Goal: Task Accomplishment & Management: Use online tool/utility

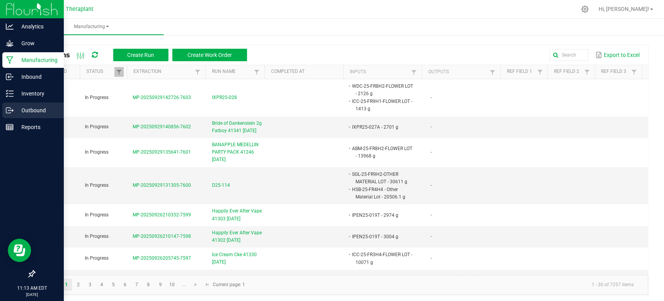
click at [11, 108] on icon at bounding box center [8, 109] width 4 height 5
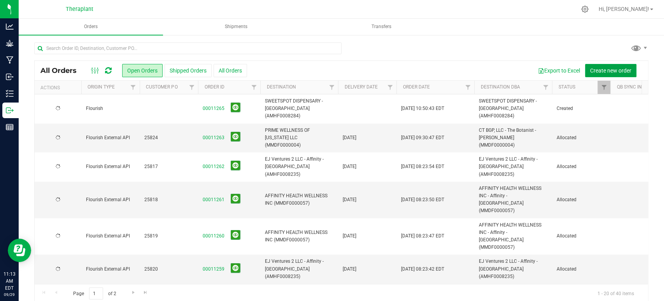
click at [599, 70] on span "Create new order" at bounding box center [611, 70] width 41 height 6
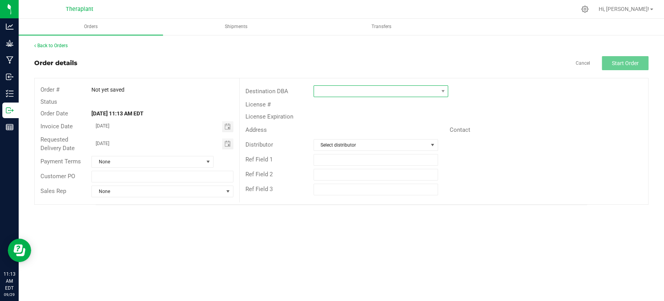
click at [367, 91] on span at bounding box center [376, 91] width 124 height 11
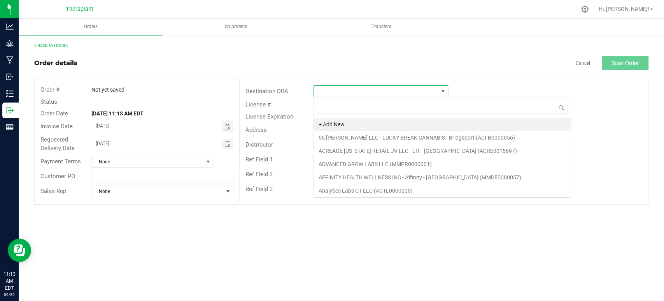
scroll to position [11, 135]
type input "analyti"
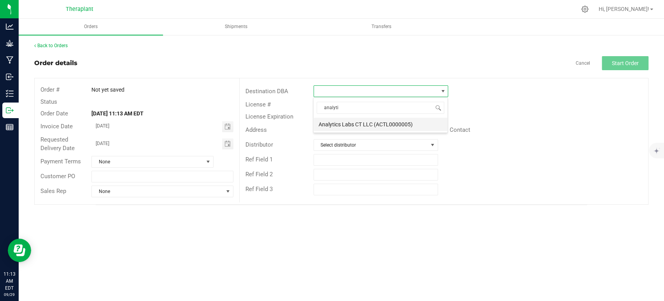
click at [382, 123] on li "Analytics Labs CT LLC (ACTL0000005)" at bounding box center [381, 124] width 134 height 13
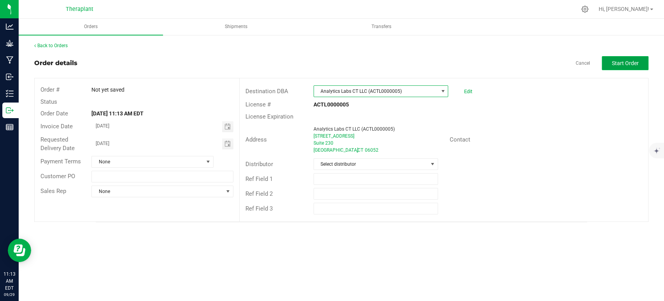
click at [613, 65] on span "Start Order" at bounding box center [625, 63] width 27 height 6
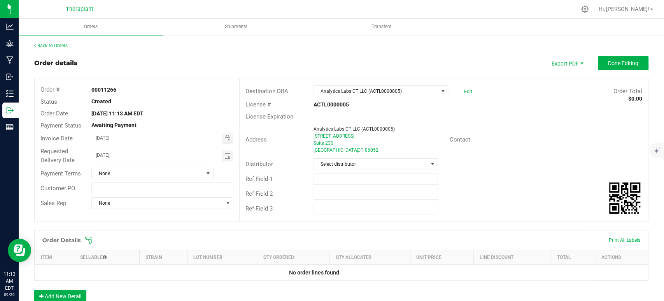
scroll to position [137, 0]
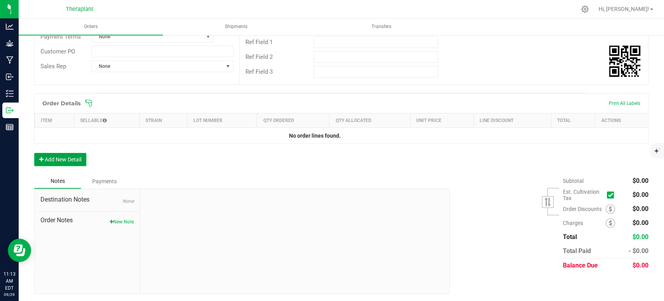
click at [66, 162] on button "Add New Detail" at bounding box center [60, 159] width 52 height 13
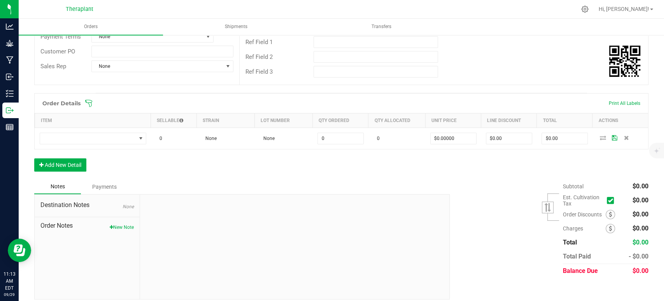
click at [76, 126] on th "Item" at bounding box center [93, 120] width 116 height 14
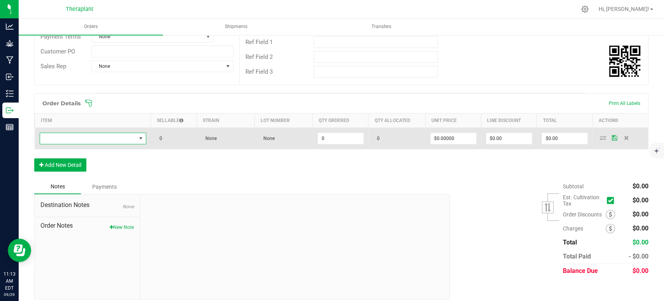
click at [76, 132] on span "NO DATA FOUND" at bounding box center [93, 138] width 107 height 12
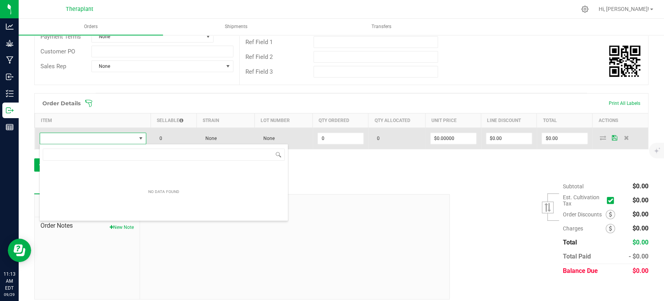
scroll to position [11, 105]
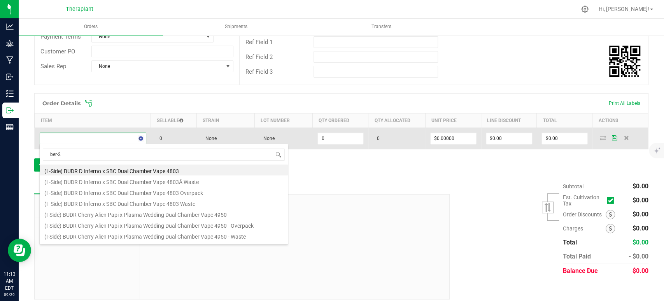
type input "ber-25"
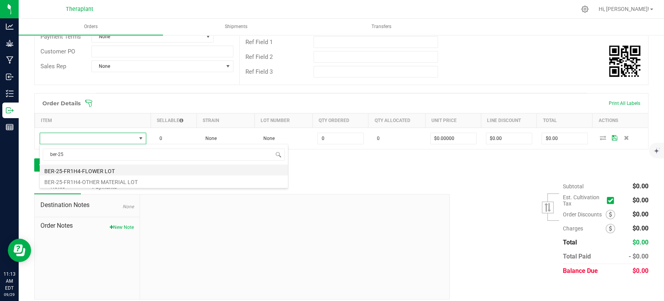
click at [78, 168] on li "BER-25-FR1H4-FLOWER LOT" at bounding box center [164, 169] width 248 height 11
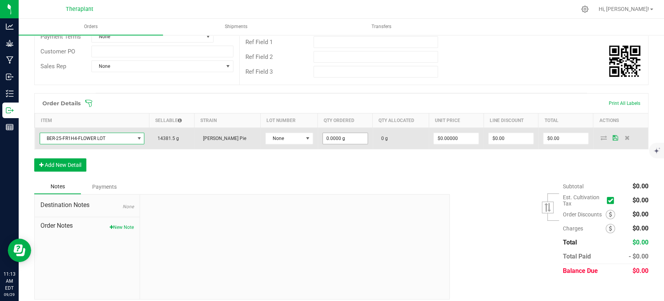
click at [330, 141] on input "0.0000 g" at bounding box center [345, 138] width 45 height 11
click at [333, 146] on td "16.6" at bounding box center [345, 138] width 55 height 21
type input "16.6000 g"
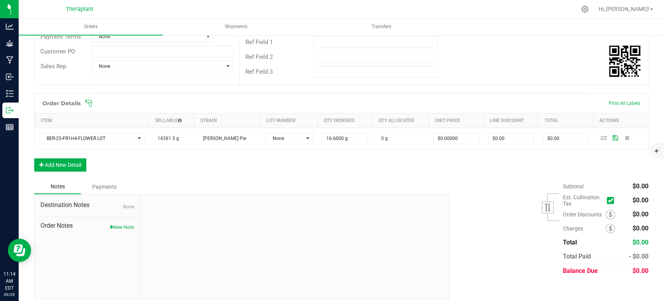
click at [334, 159] on div "Order Details Print All Labels Item Sellable Strain Lot Number Qty Ordered Qty …" at bounding box center [341, 136] width 615 height 86
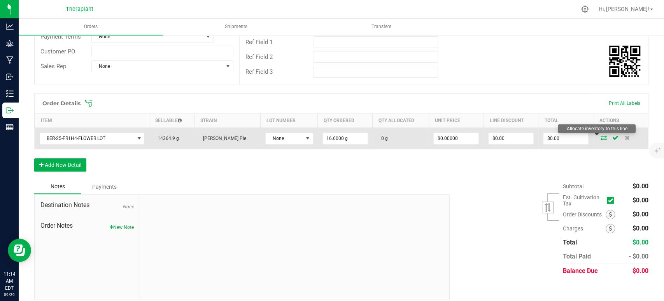
click at [601, 137] on icon at bounding box center [604, 137] width 6 height 5
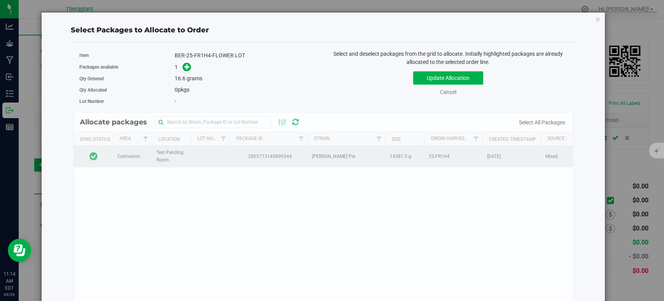
click at [103, 158] on td at bounding box center [93, 156] width 39 height 21
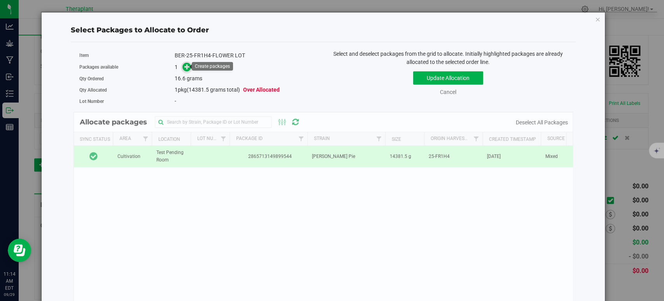
click at [185, 64] on icon at bounding box center [187, 66] width 5 height 5
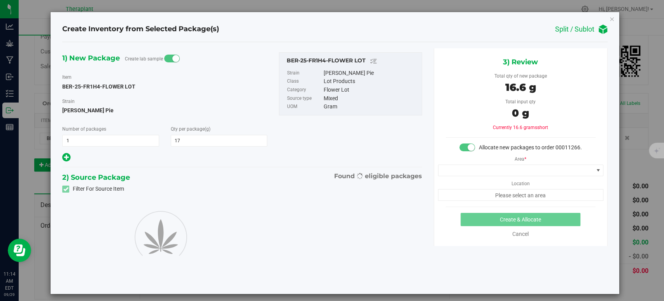
type input "16.6000"
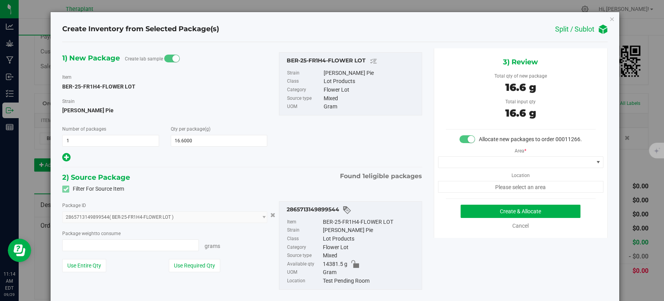
type input "16.6000 g"
click at [524, 167] on span at bounding box center [516, 161] width 155 height 11
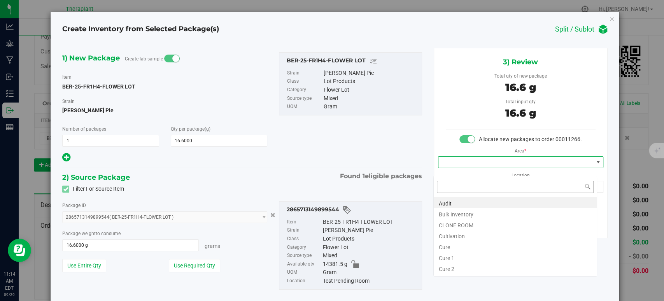
scroll to position [11, 163]
click at [475, 211] on li "Bulk Inventory" at bounding box center [515, 212] width 163 height 11
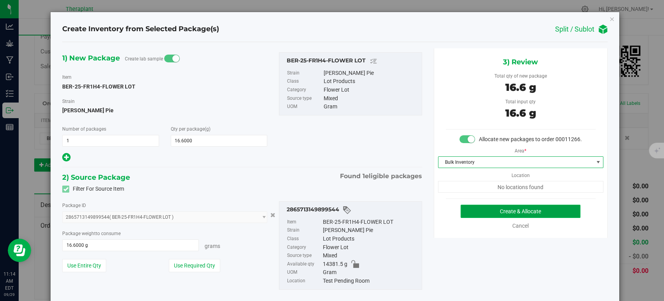
click at [527, 217] on button "Create & Allocate" at bounding box center [521, 210] width 120 height 13
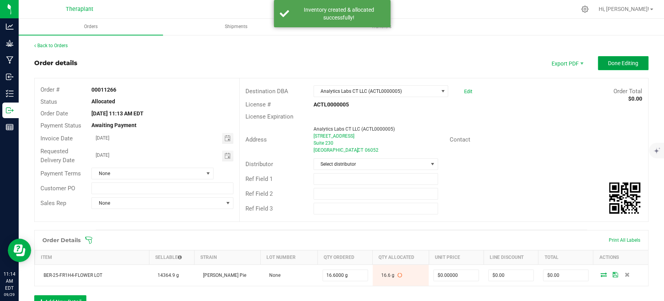
click at [608, 60] on span "Done Editing" at bounding box center [623, 63] width 30 height 6
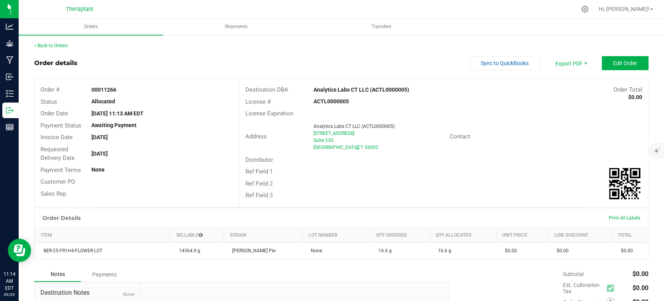
click at [60, 49] on div "Back to Orders Order details Sync to QuickBooks Export PDF Edit Order Order # 0…" at bounding box center [341, 214] width 615 height 344
click at [63, 46] on link "Back to Orders" at bounding box center [50, 45] width 33 height 5
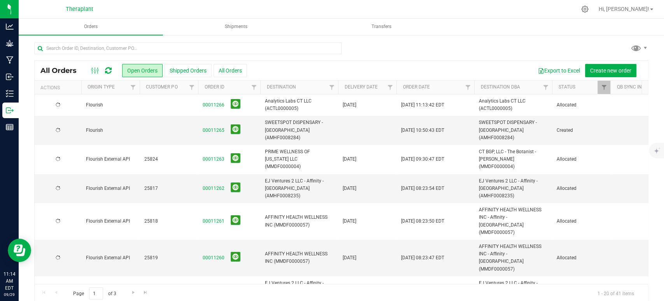
click at [178, 102] on td at bounding box center [169, 104] width 58 height 21
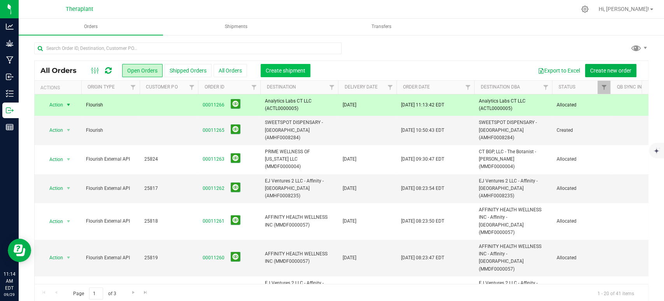
click at [273, 72] on span "Create shipment" at bounding box center [286, 70] width 40 height 6
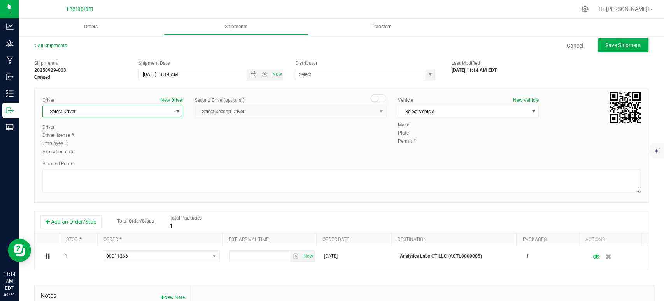
click at [116, 113] on span "Select Driver" at bounding box center [108, 111] width 130 height 11
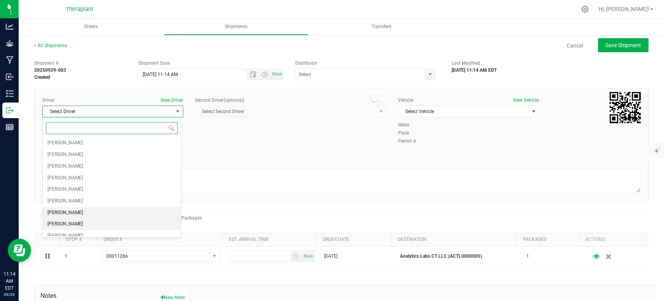
scroll to position [216, 0]
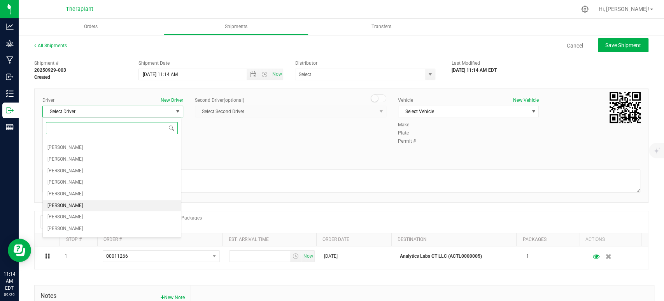
click at [79, 202] on span "Benjamin Smith" at bounding box center [64, 205] width 35 height 10
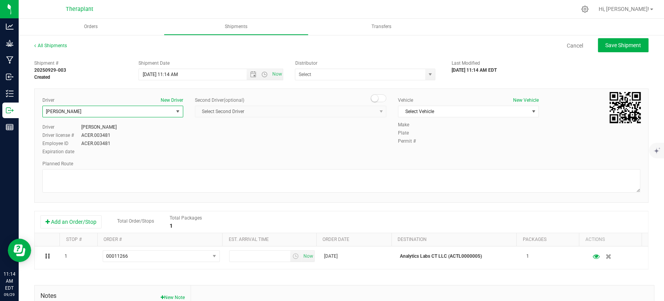
click at [234, 115] on span "Select Second Driver Select Second Driver Diamond Addison Robert Annulli Not Ap…" at bounding box center [291, 111] width 192 height 12
click at [371, 96] on small at bounding box center [374, 98] width 7 height 7
click at [364, 111] on span "Select Second Driver" at bounding box center [285, 111] width 181 height 11
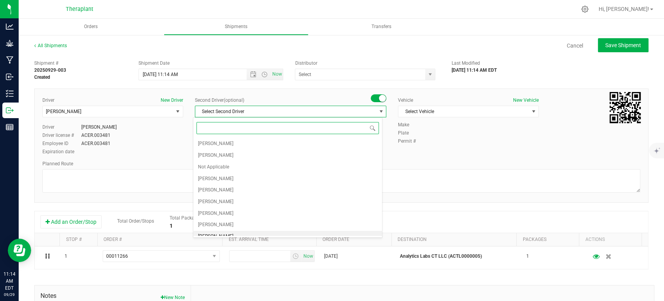
click at [215, 234] on span "Edward Cybulski" at bounding box center [215, 236] width 35 height 10
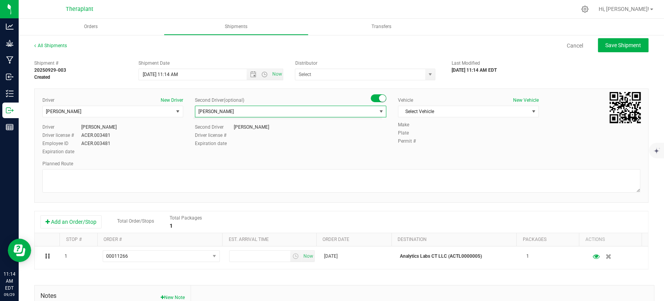
scroll to position [6, 0]
click at [450, 109] on span "Select Vehicle" at bounding box center [464, 111] width 130 height 11
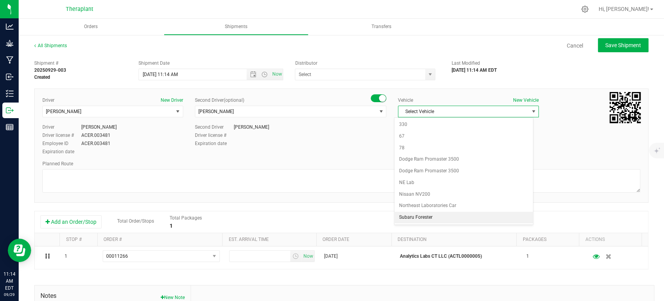
click at [420, 217] on li "Subaru Forester" at bounding box center [464, 217] width 139 height 12
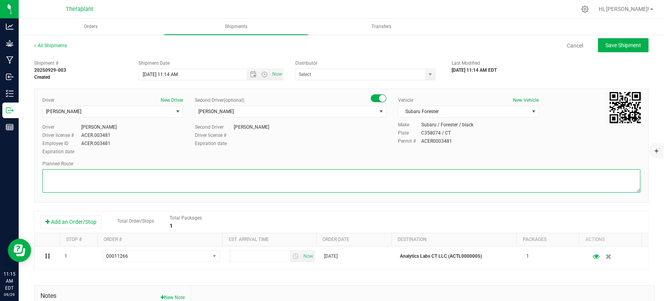
click at [352, 179] on textarea at bounding box center [341, 180] width 598 height 23
click at [128, 180] on textarea at bounding box center [341, 180] width 598 height 23
click at [116, 174] on textarea at bounding box center [341, 180] width 598 height 23
paste textarea "Head east on [GEOGRAPHIC_DATA] toward [GEOGRAPHIC_DATA], Take Route 262 East to…"
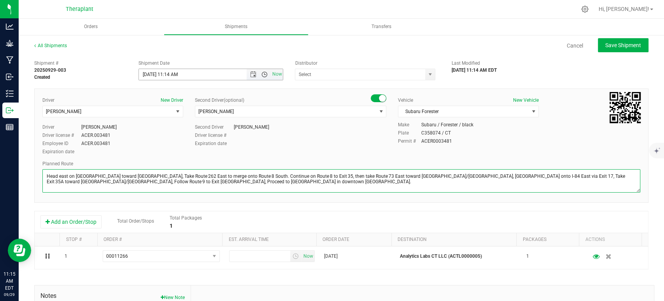
click at [264, 74] on span "Open the time view" at bounding box center [265, 74] width 6 height 6
type textarea "Head east on [GEOGRAPHIC_DATA] toward [GEOGRAPHIC_DATA], Take Route 262 East to…"
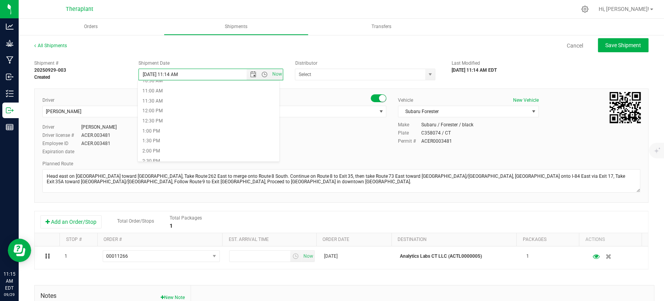
scroll to position [401, 0]
click at [163, 127] on li "10:00 PM" at bounding box center [209, 126] width 142 height 10
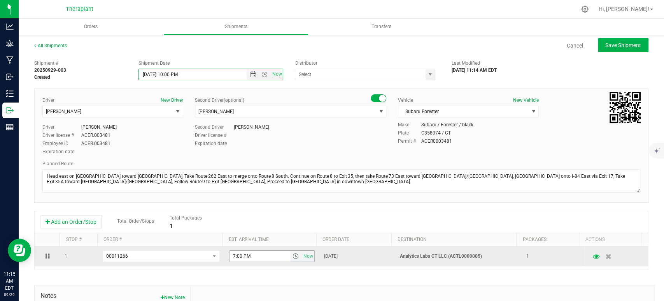
click at [292, 253] on span "select" at bounding box center [295, 256] width 6 height 6
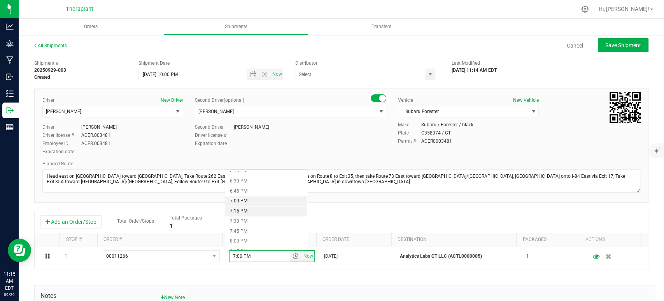
scroll to position [882, 0]
click at [243, 192] on li "10:30 PM" at bounding box center [266, 194] width 82 height 10
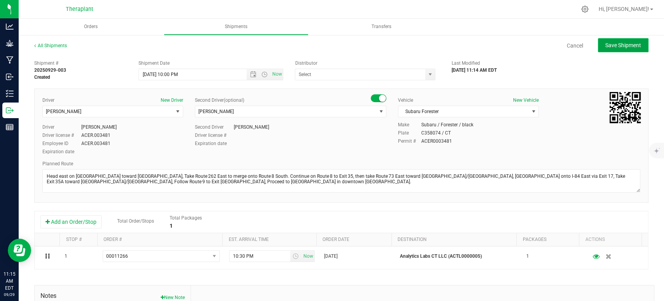
click at [626, 47] on span "Save Shipment" at bounding box center [624, 45] width 36 height 6
type input "9/30/2025 2:00 AM"
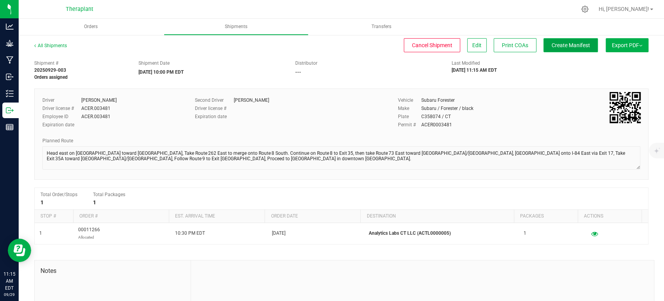
click at [578, 43] on span "Create Manifest" at bounding box center [571, 45] width 39 height 6
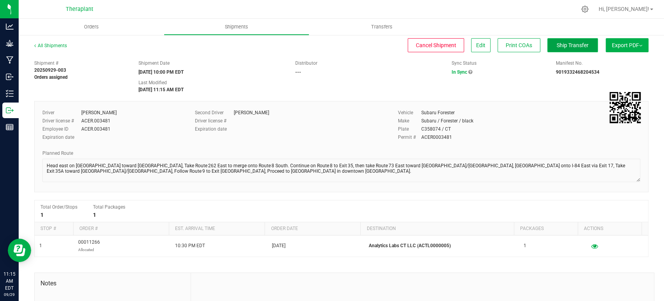
click at [563, 50] on button "Ship Transfer" at bounding box center [573, 45] width 51 height 14
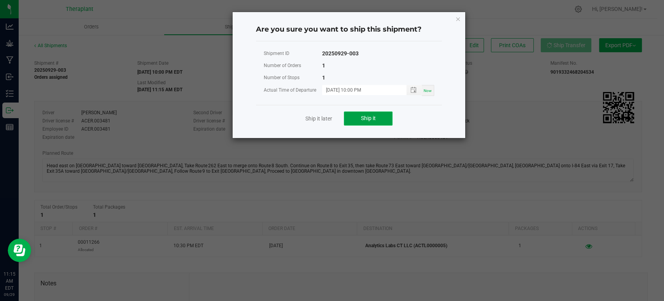
click at [373, 122] on button "Ship it" at bounding box center [368, 118] width 49 height 14
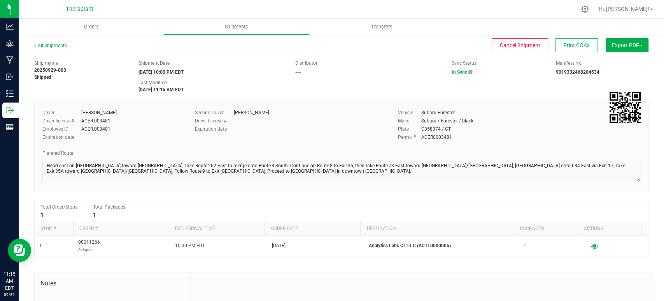
click at [511, 94] on div "Shipment # 20250929-003 Shipped Shipment Date 09/29/2025 10:00 PM EDT Distribut…" at bounding box center [341, 216] width 615 height 321
